Goal: Task Accomplishment & Management: Use online tool/utility

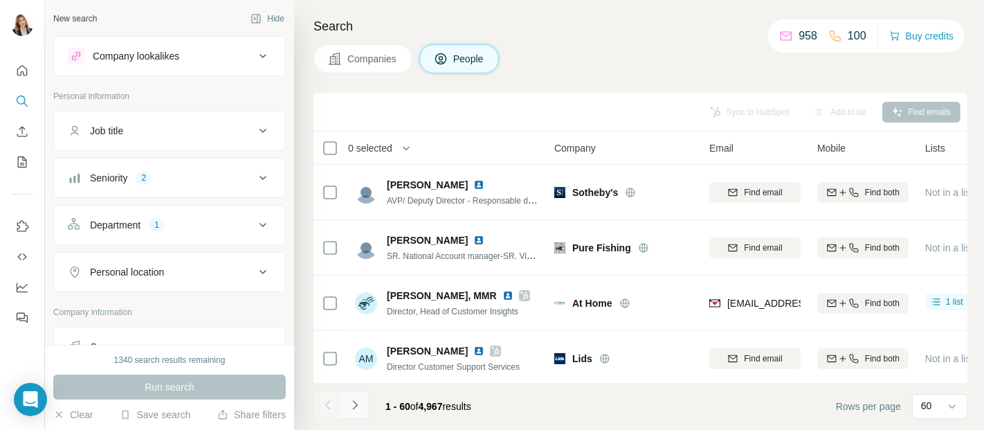
click at [345, 403] on button "Navigate to next page" at bounding box center [355, 405] width 28 height 28
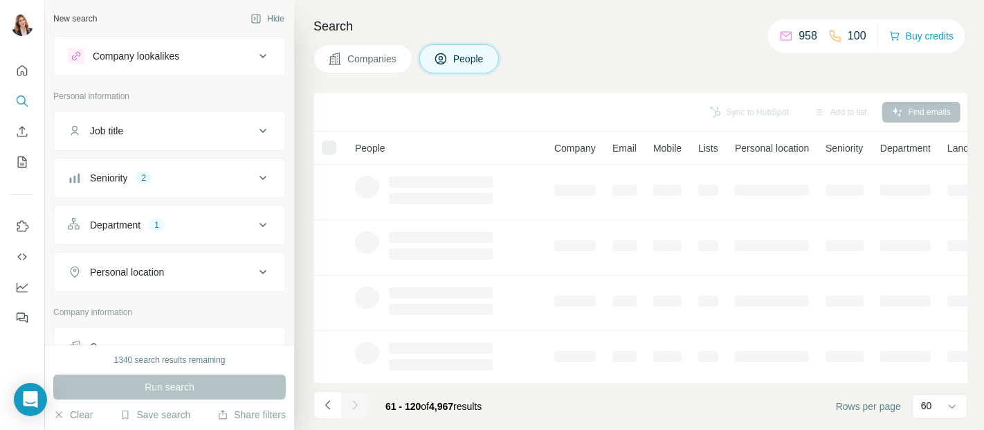
click at [354, 399] on div at bounding box center [355, 405] width 28 height 28
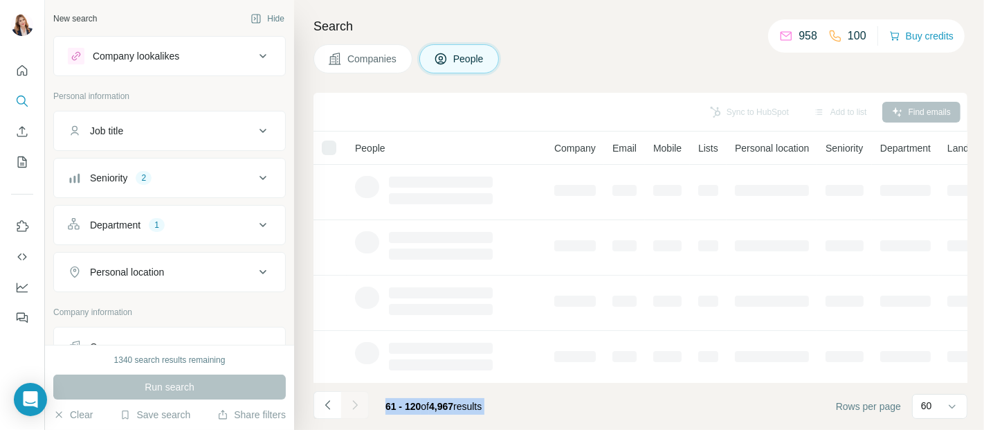
click at [354, 399] on div at bounding box center [355, 405] width 28 height 28
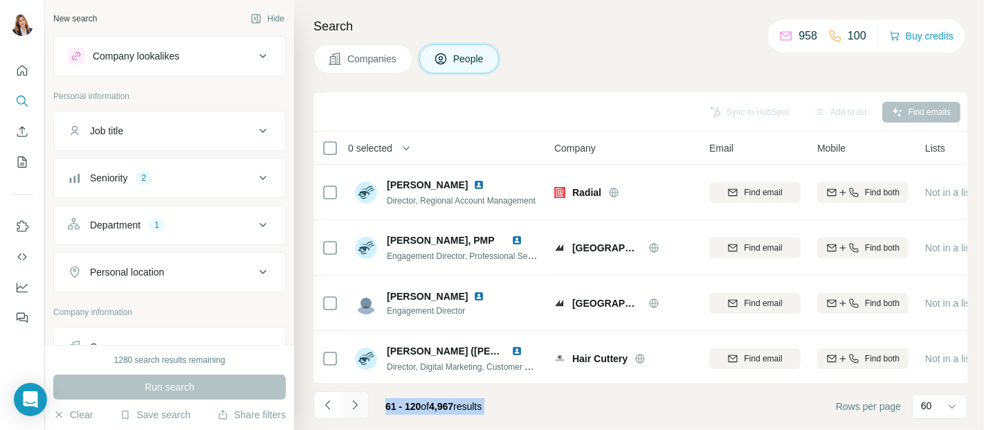
click at [356, 406] on icon "Navigate to next page" at bounding box center [354, 404] width 5 height 9
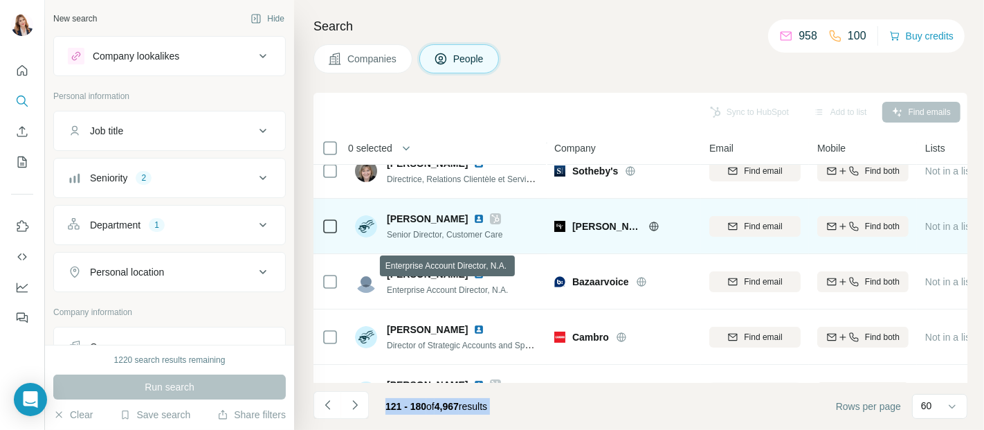
scroll to position [154, 0]
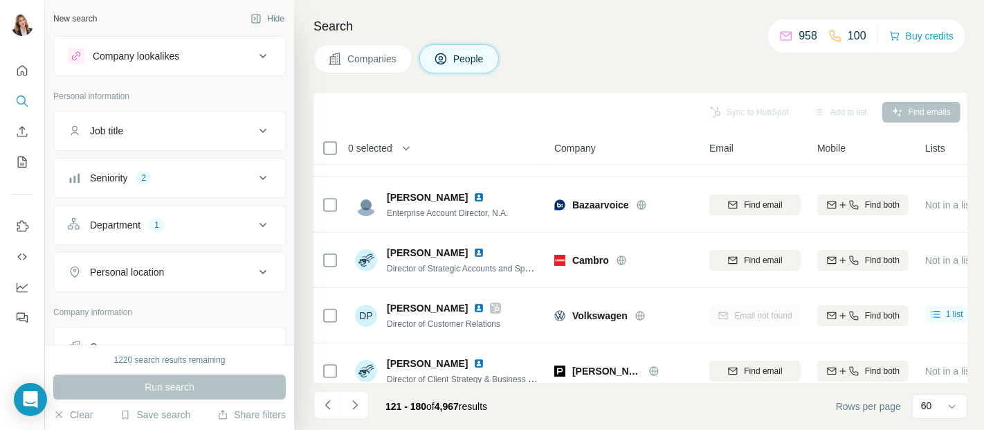
click at [563, 24] on h4 "Search" at bounding box center [640, 26] width 654 height 19
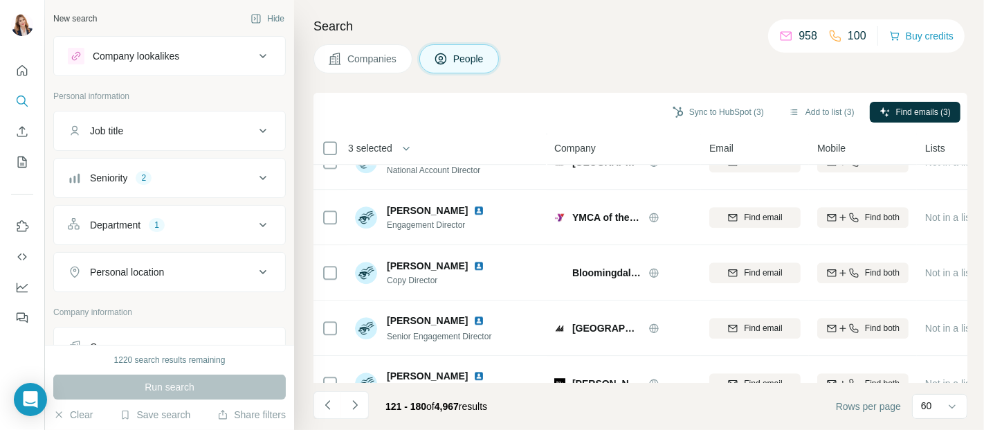
scroll to position [3111, 0]
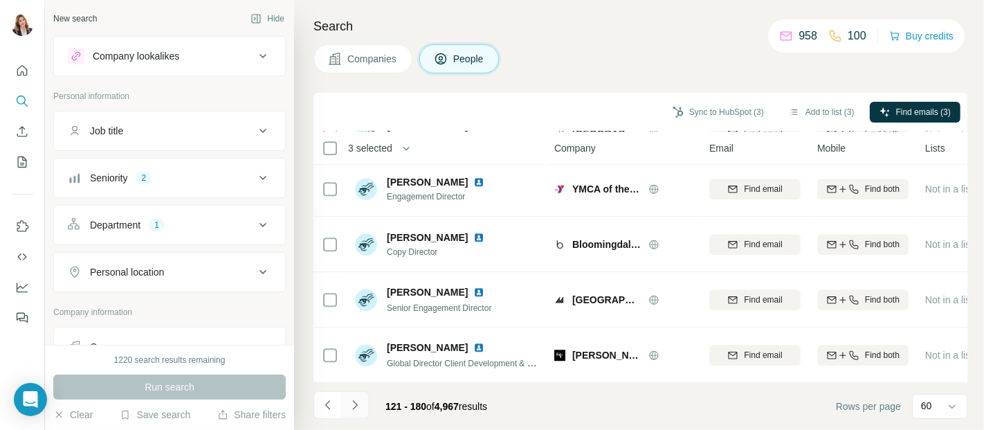
click at [350, 401] on icon "Navigate to next page" at bounding box center [355, 405] width 14 height 14
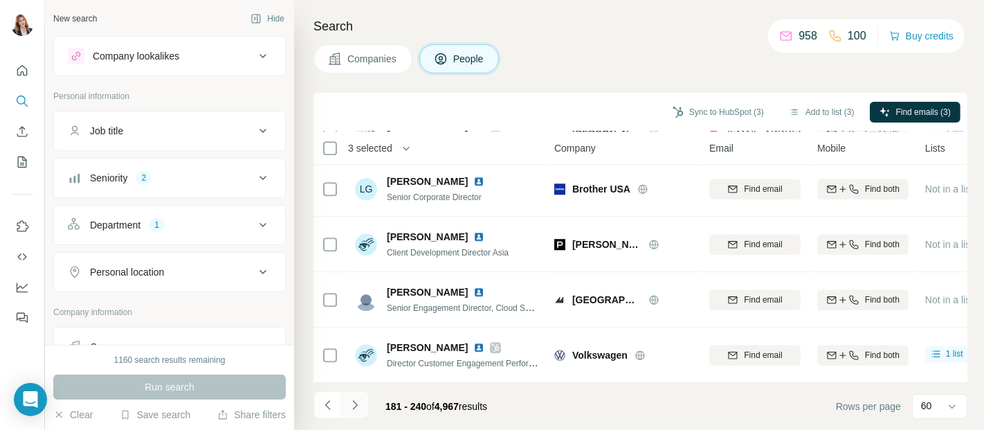
click at [352, 403] on icon "Navigate to next page" at bounding box center [355, 405] width 14 height 14
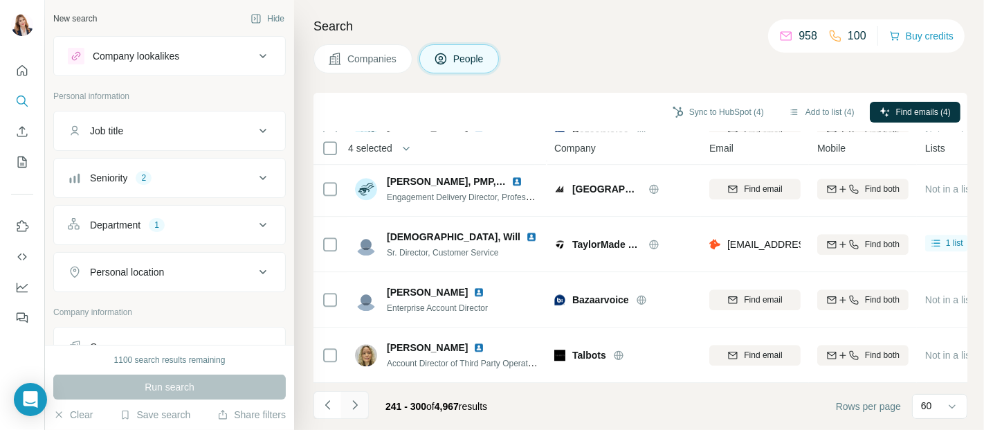
click at [352, 401] on icon "Navigate to next page" at bounding box center [355, 405] width 14 height 14
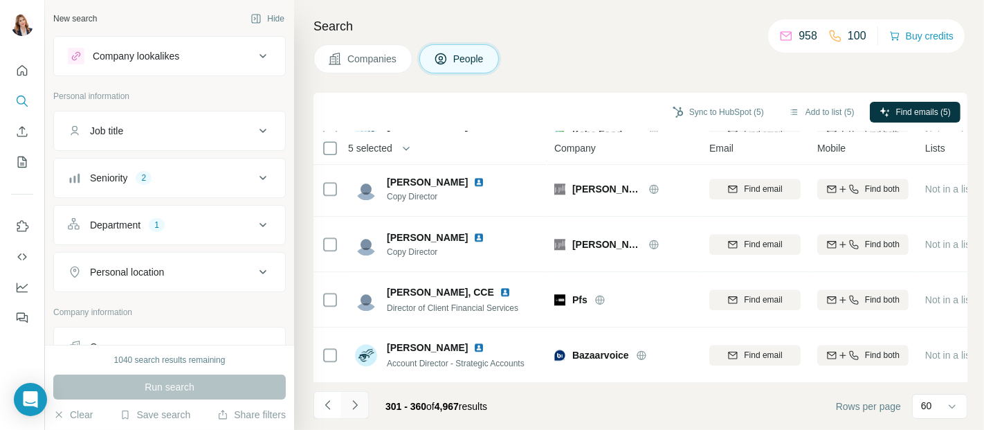
click at [354, 400] on icon "Navigate to next page" at bounding box center [355, 405] width 14 height 14
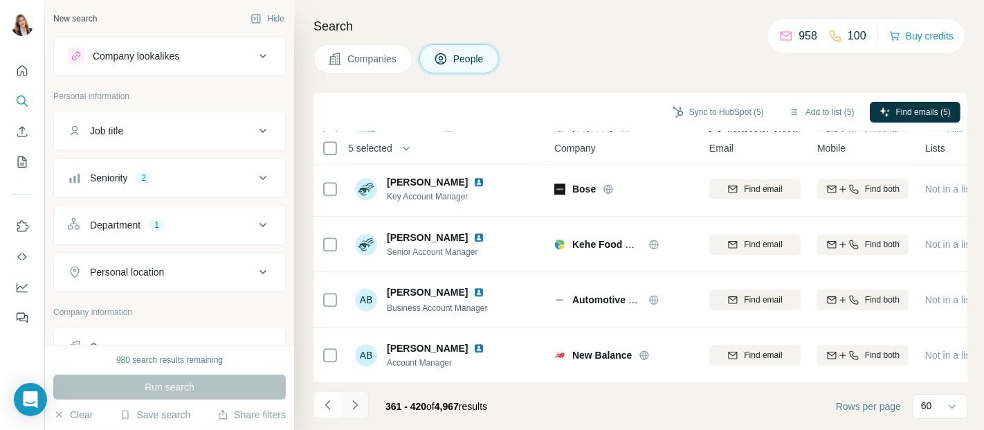
click at [356, 399] on icon "Navigate to next page" at bounding box center [355, 405] width 14 height 14
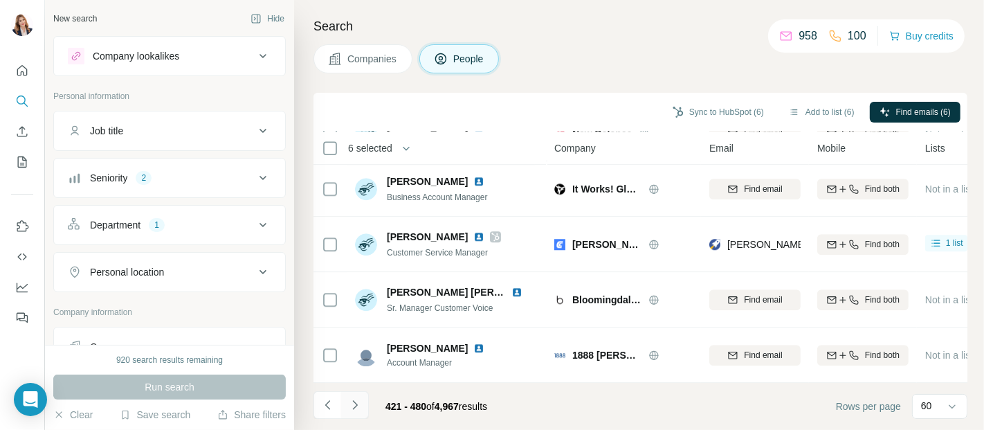
click at [354, 403] on icon "Navigate to next page" at bounding box center [355, 405] width 14 height 14
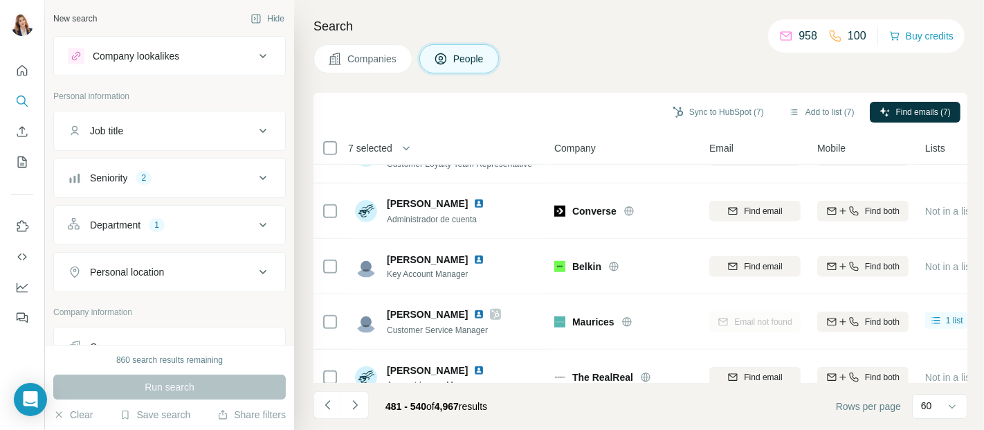
scroll to position [999, 0]
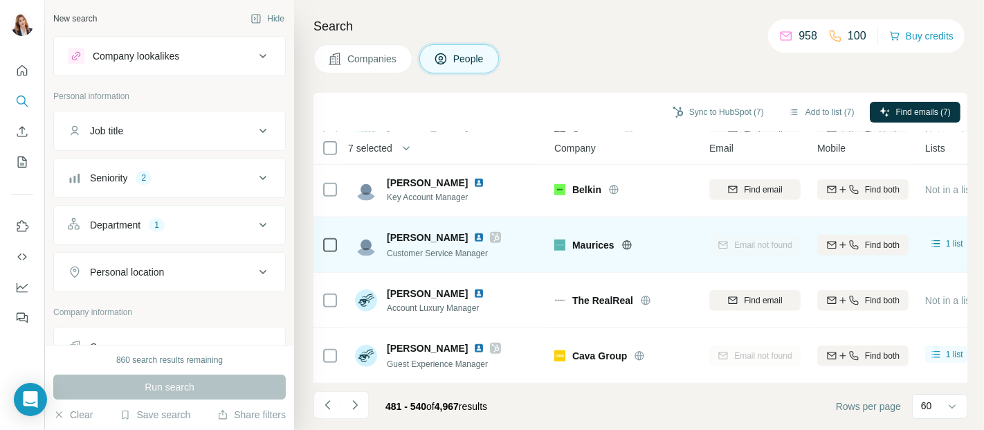
click at [320, 244] on td at bounding box center [329, 244] width 33 height 55
click at [322, 244] on icon at bounding box center [330, 245] width 17 height 17
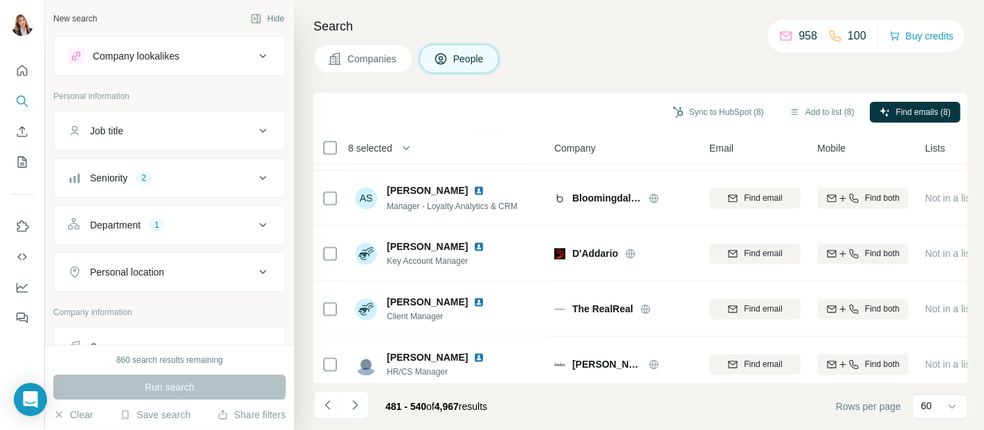
scroll to position [2306, 0]
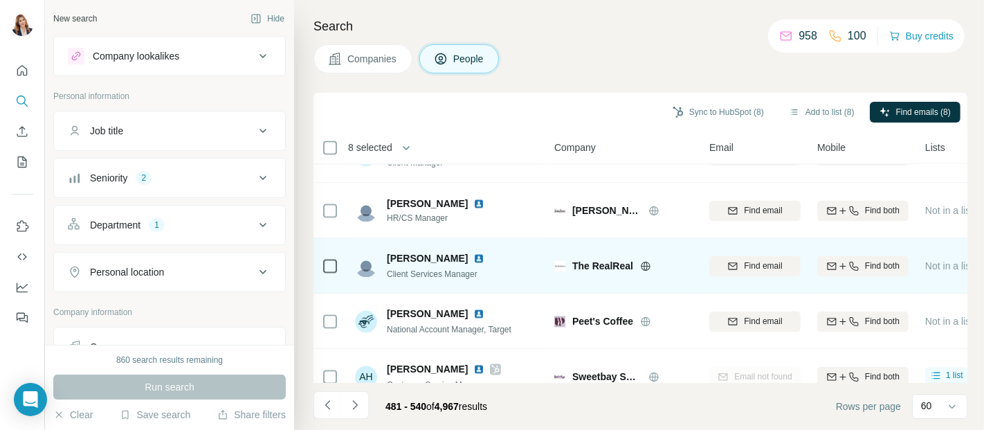
click at [338, 270] on td at bounding box center [329, 266] width 33 height 55
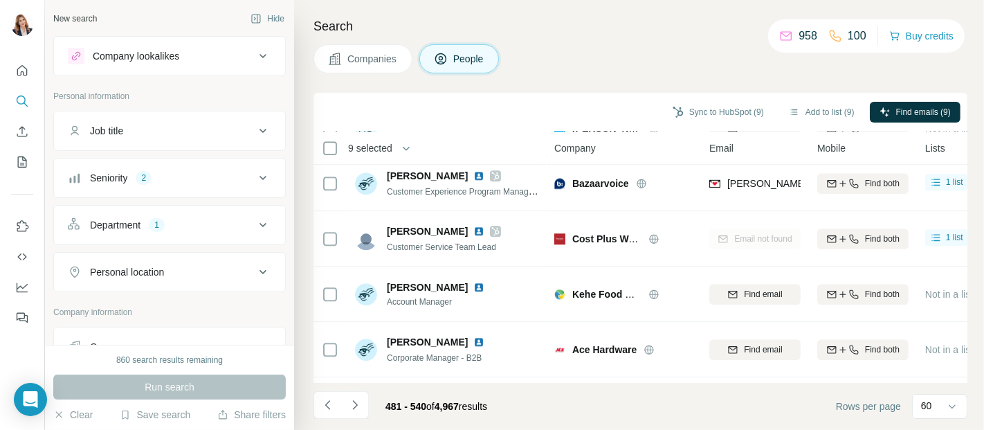
scroll to position [3111, 0]
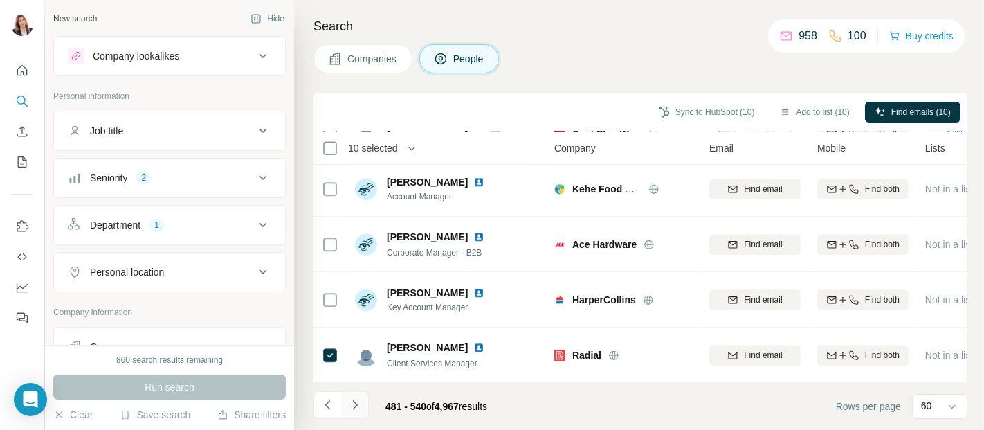
click at [354, 403] on icon "Navigate to next page" at bounding box center [355, 405] width 14 height 14
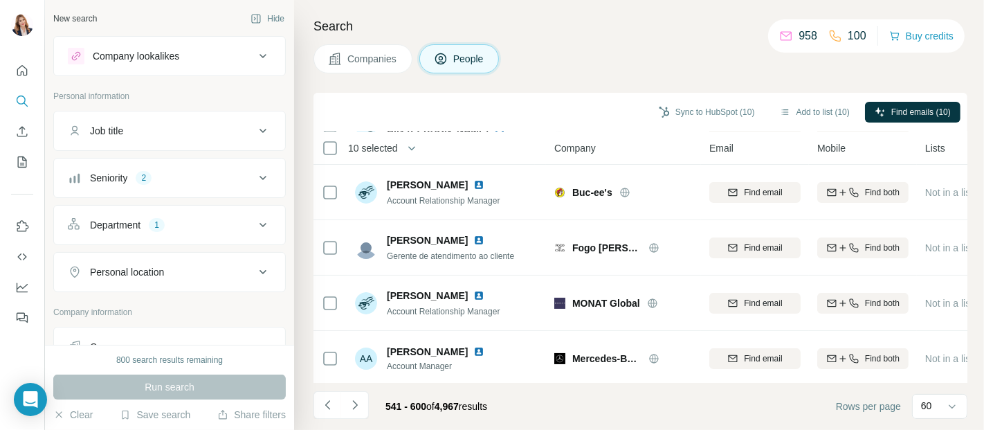
scroll to position [0, 0]
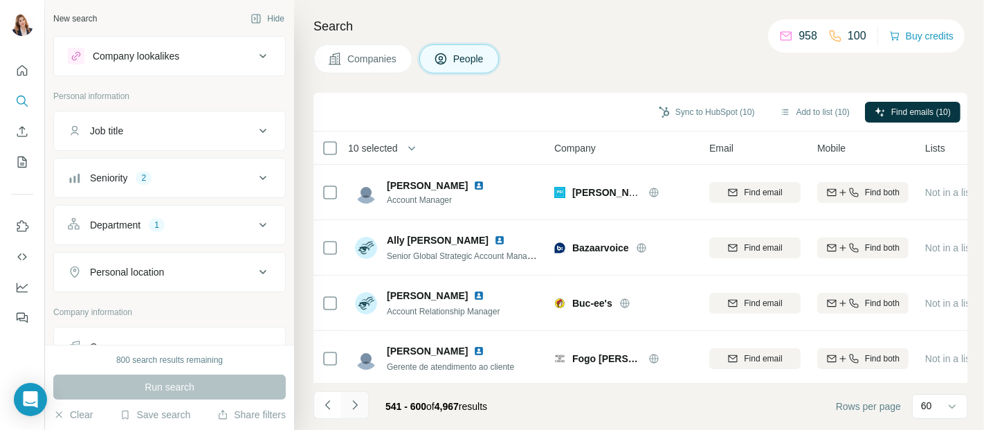
click at [359, 401] on icon "Navigate to next page" at bounding box center [355, 405] width 14 height 14
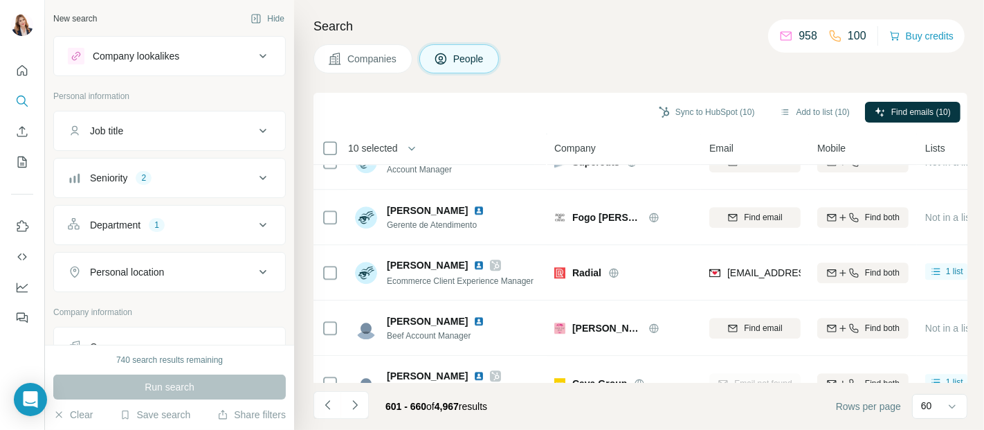
scroll to position [3111, 0]
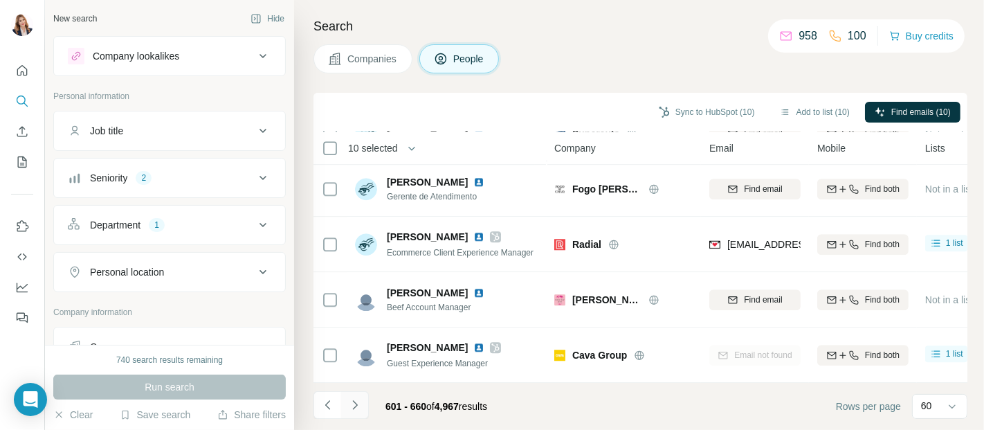
click at [356, 403] on icon "Navigate to next page" at bounding box center [355, 405] width 14 height 14
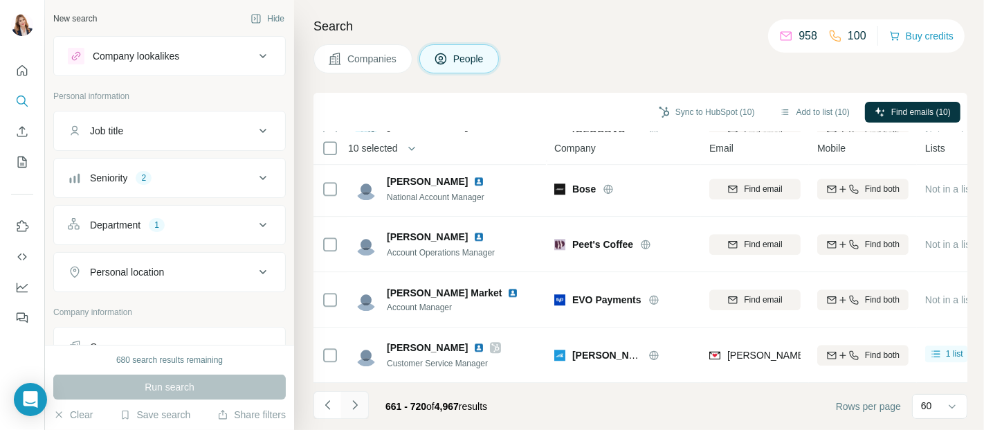
click at [352, 399] on icon "Navigate to next page" at bounding box center [355, 405] width 14 height 14
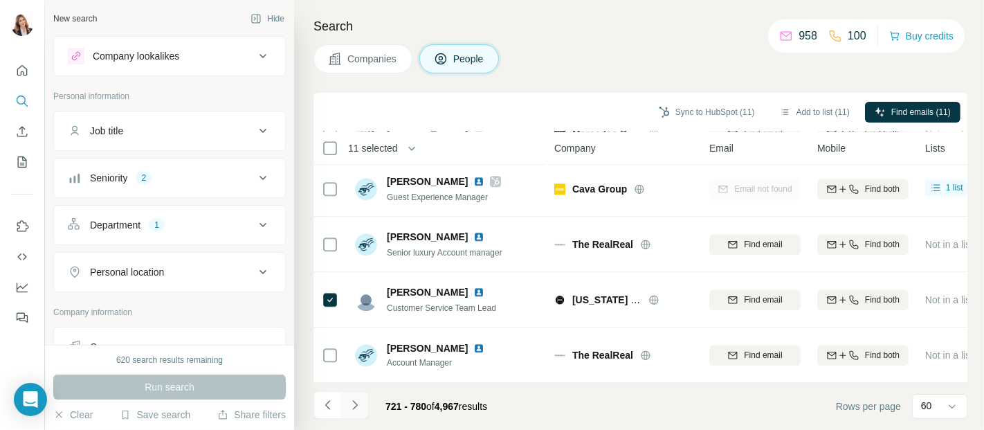
click at [353, 405] on icon "Navigate to next page" at bounding box center [355, 405] width 14 height 14
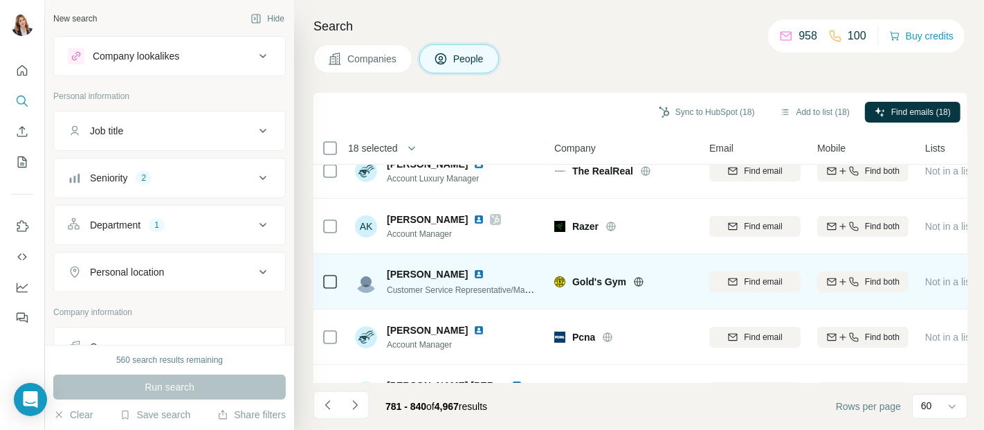
scroll to position [0, 0]
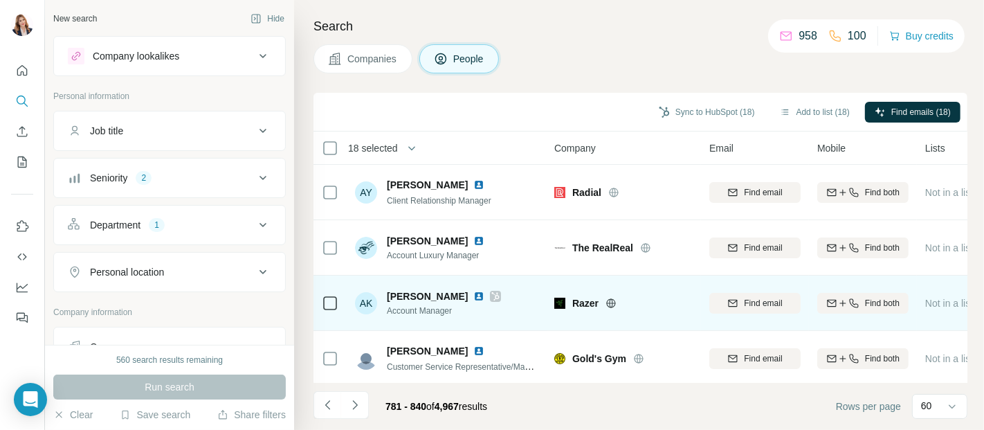
click at [327, 400] on icon "Navigate to previous page" at bounding box center [328, 405] width 14 height 14
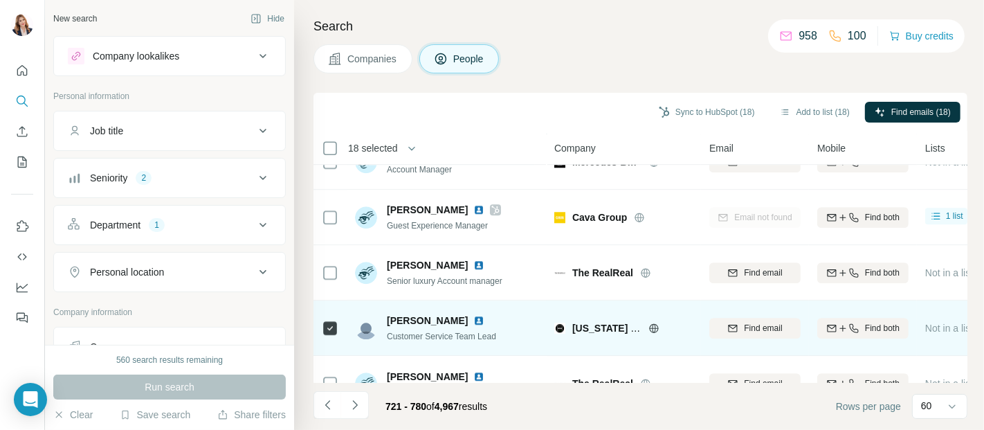
scroll to position [3111, 0]
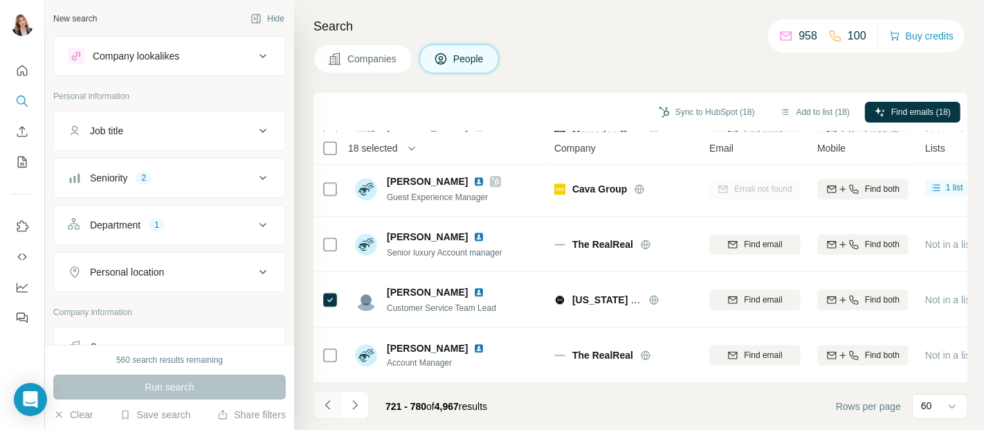
click at [330, 404] on icon "Navigate to previous page" at bounding box center [328, 405] width 14 height 14
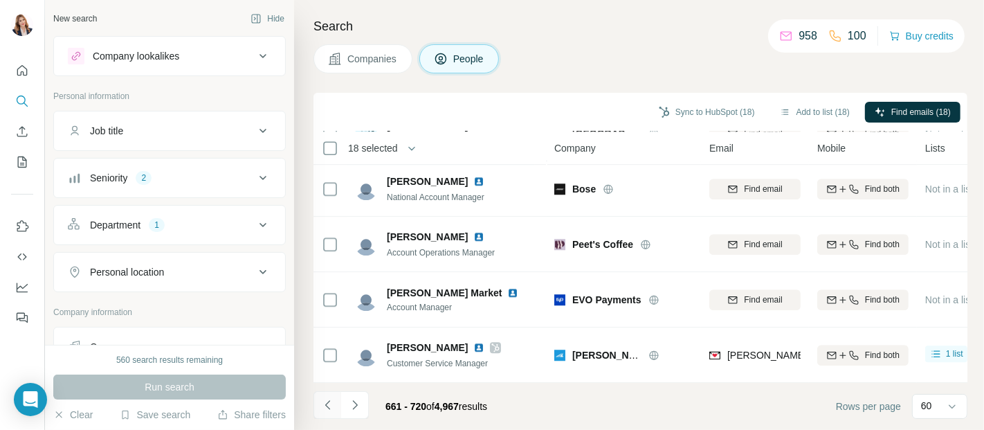
click at [323, 406] on icon "Navigate to previous page" at bounding box center [328, 405] width 14 height 14
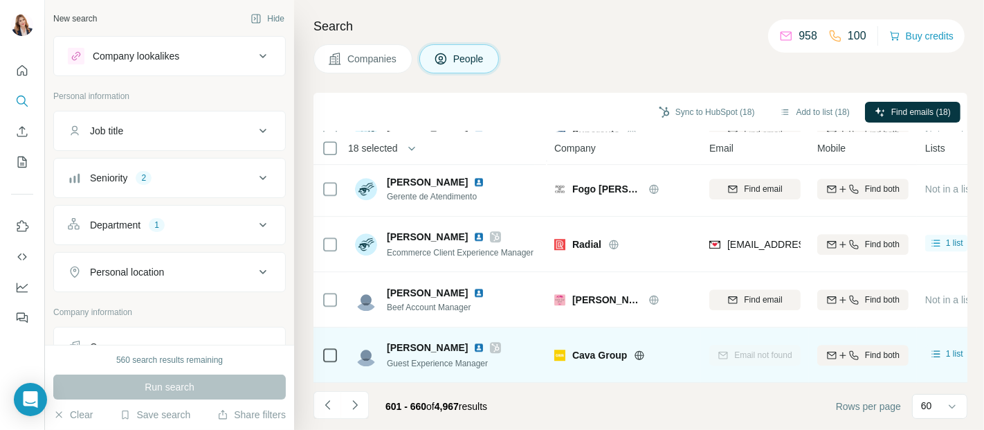
drag, startPoint x: 327, startPoint y: 403, endPoint x: 448, endPoint y: 359, distance: 128.3
click at [327, 404] on icon "Navigate to previous page" at bounding box center [328, 405] width 14 height 14
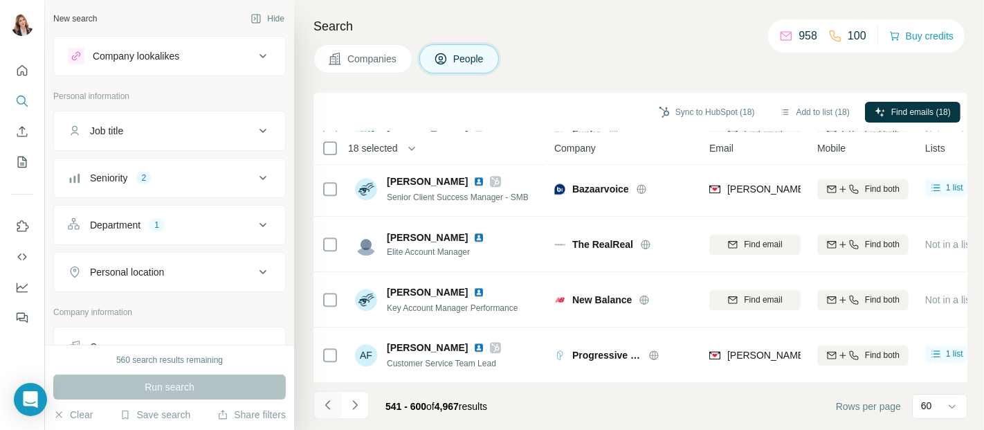
click at [322, 402] on icon "Navigate to previous page" at bounding box center [328, 405] width 14 height 14
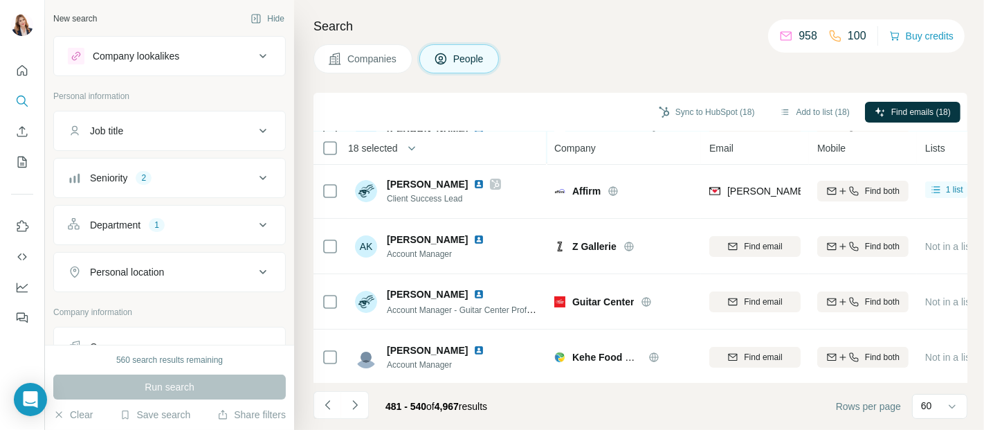
scroll to position [0, 0]
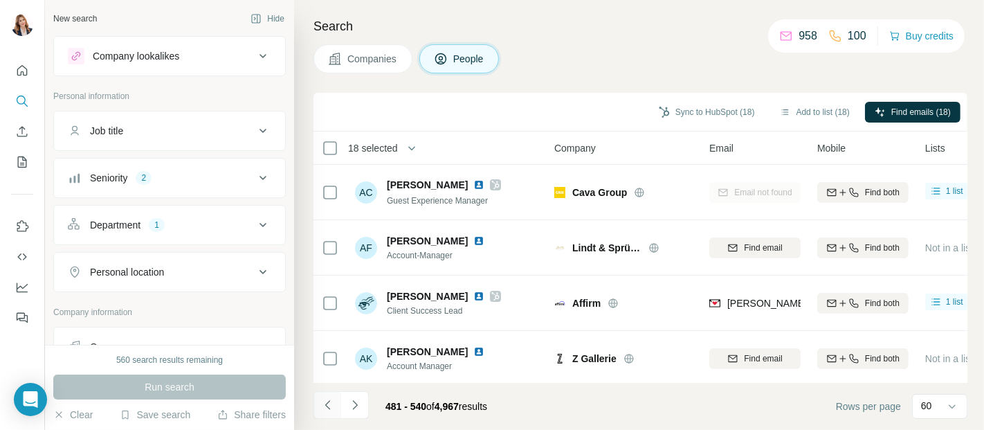
click at [324, 404] on icon "Navigate to previous page" at bounding box center [328, 405] width 14 height 14
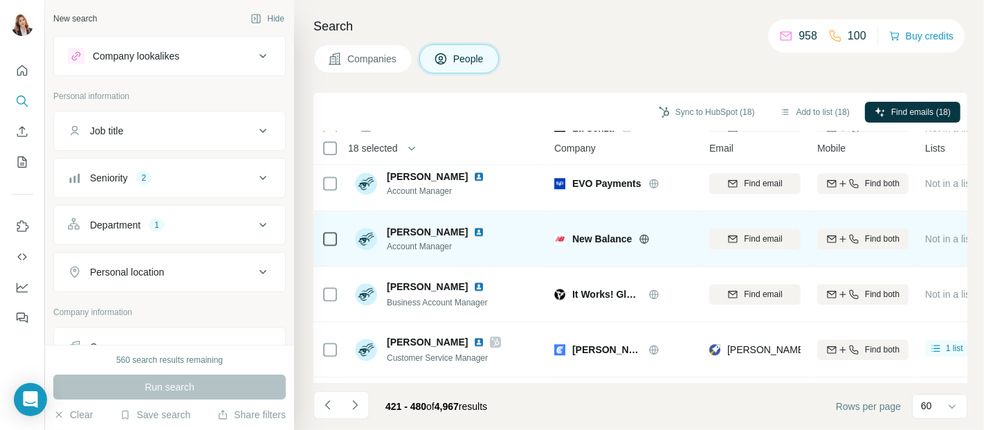
scroll to position [3111, 0]
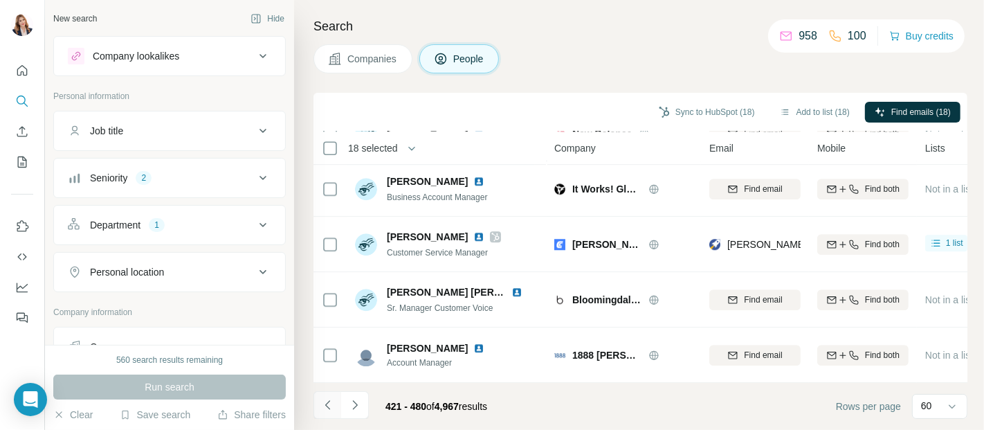
click at [325, 403] on icon "Navigate to previous page" at bounding box center [328, 405] width 14 height 14
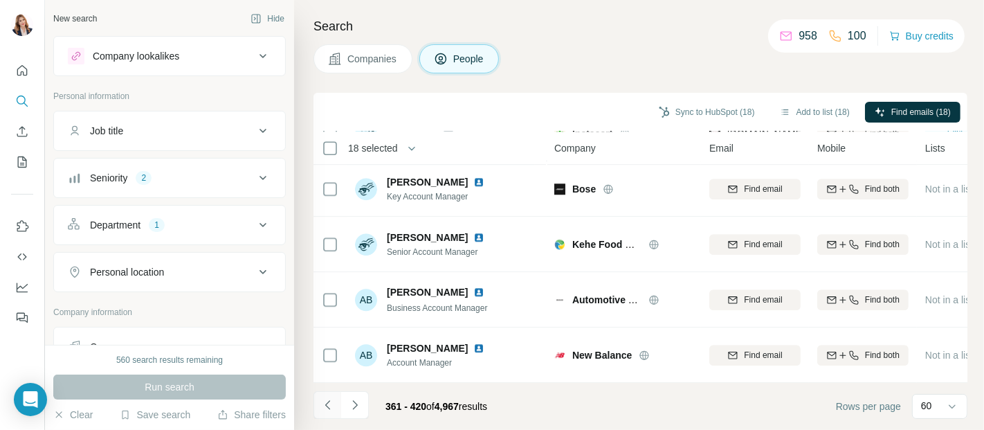
click at [328, 399] on icon "Navigate to previous page" at bounding box center [328, 405] width 14 height 14
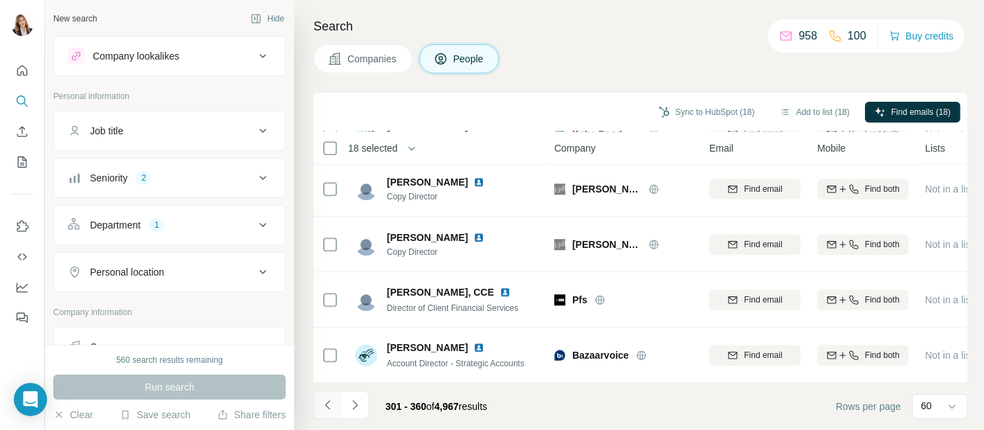
click at [324, 402] on icon "Navigate to previous page" at bounding box center [328, 405] width 14 height 14
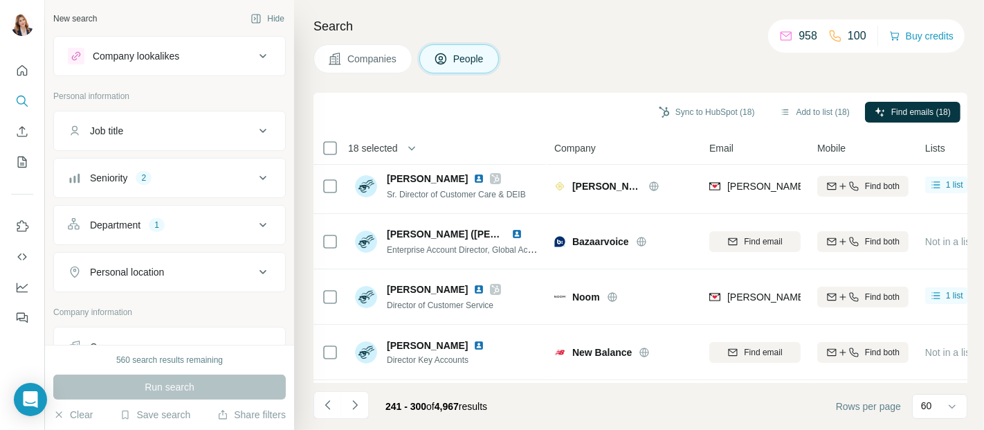
scroll to position [0, 0]
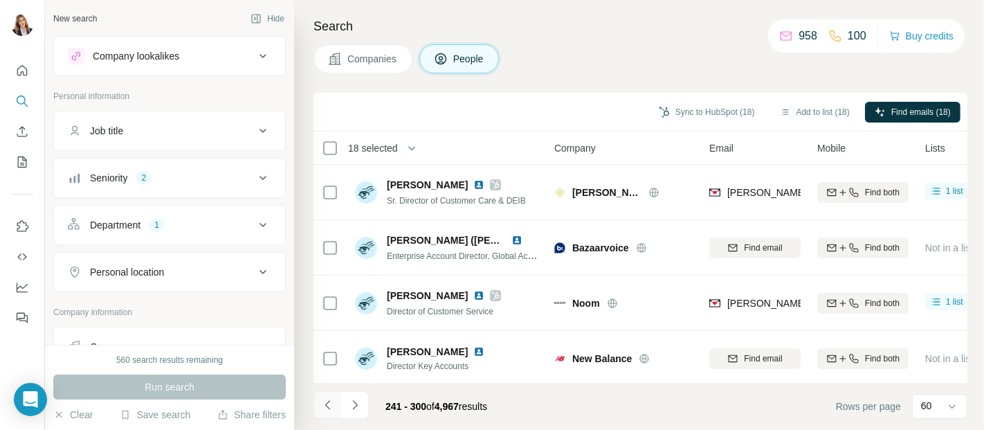
click at [325, 399] on icon "Navigate to previous page" at bounding box center [328, 405] width 14 height 14
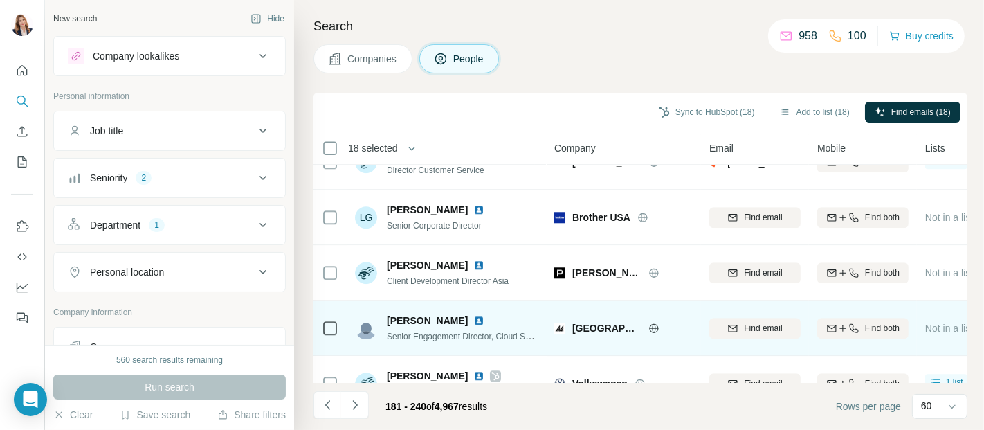
scroll to position [3111, 0]
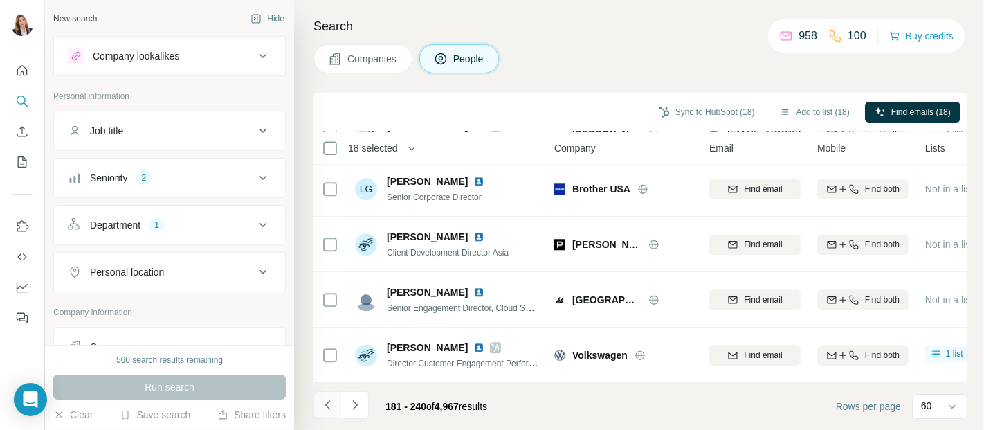
click at [327, 401] on icon "Navigate to previous page" at bounding box center [328, 405] width 14 height 14
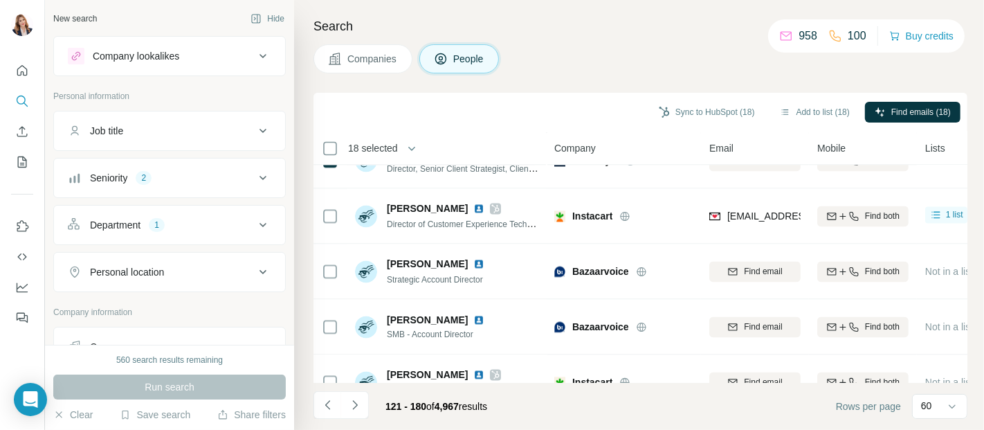
scroll to position [2690, 0]
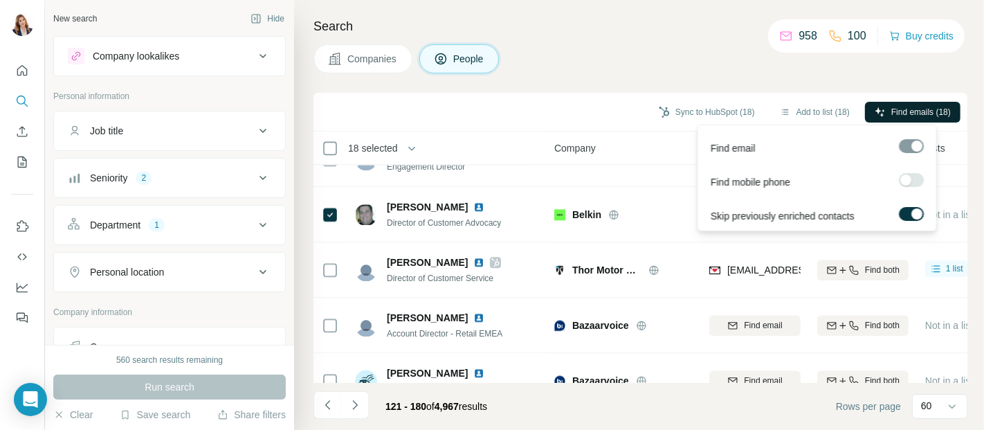
click at [914, 110] on span "Find emails (18)" at bounding box center [921, 112] width 60 height 12
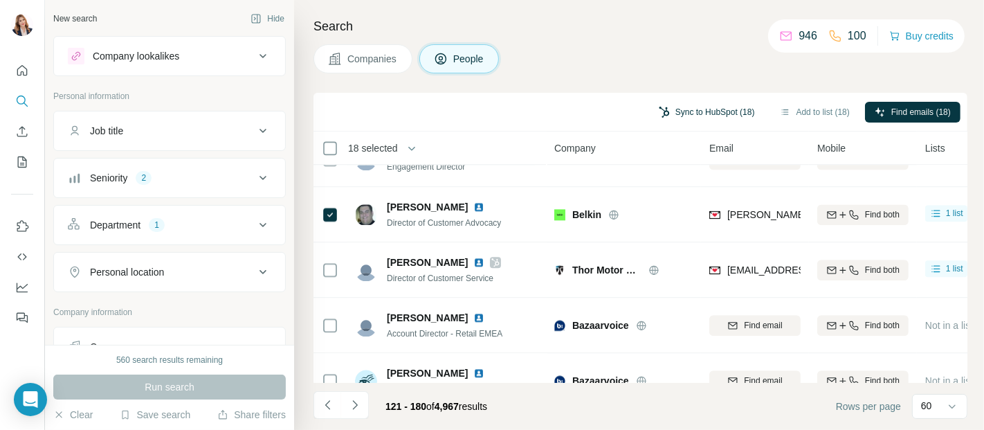
click at [699, 113] on button "Sync to HubSpot (18)" at bounding box center [707, 112] width 116 height 21
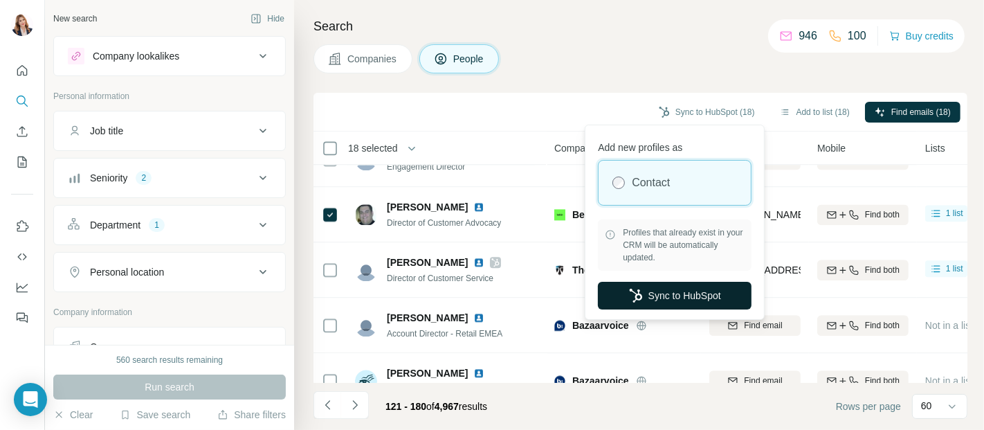
click at [683, 300] on button "Sync to HubSpot" at bounding box center [675, 296] width 154 height 28
